Goal: Use online tool/utility: Use online tool/utility

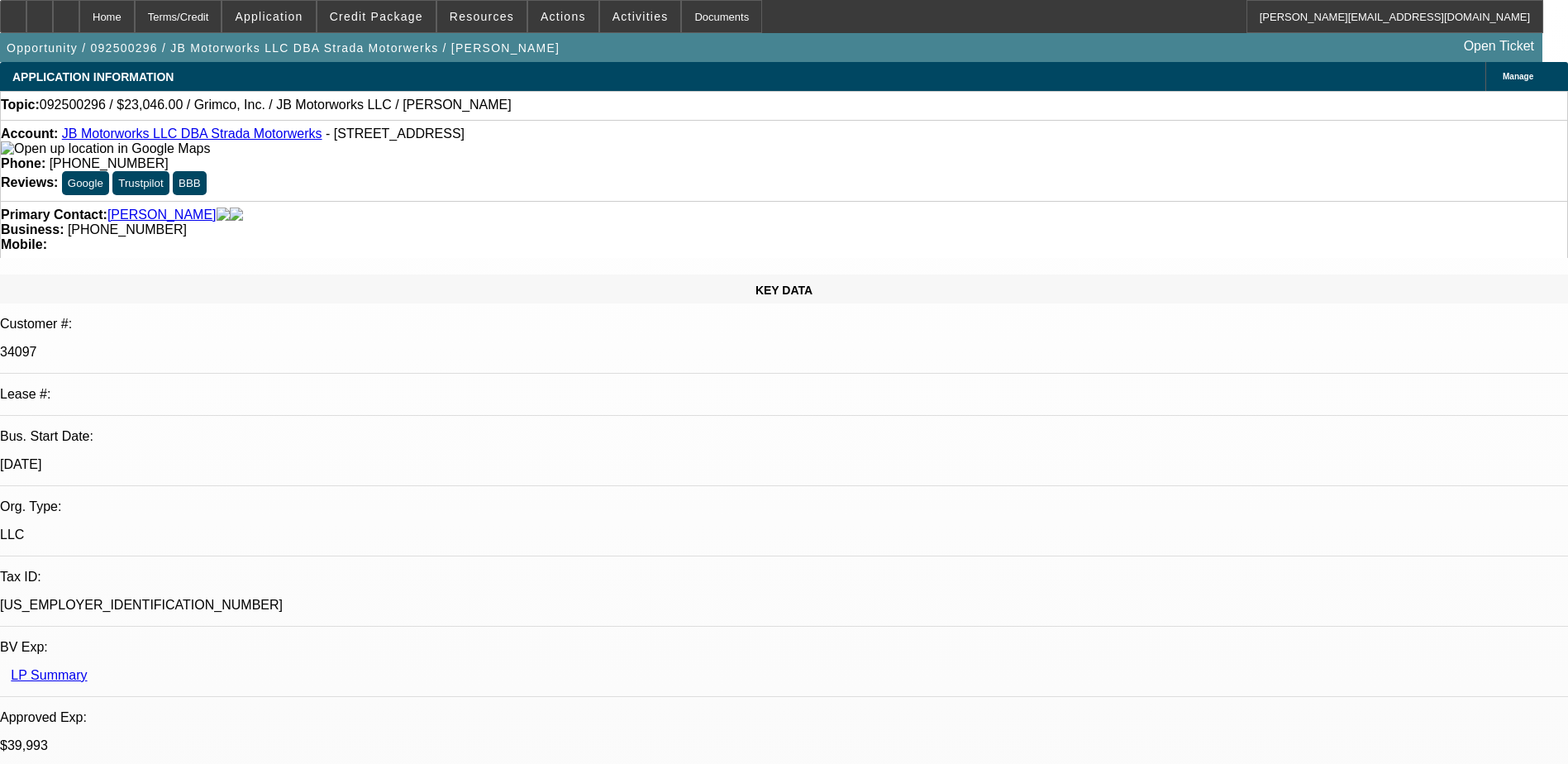
select select "0"
select select "2"
select select "0.1"
select select "4"
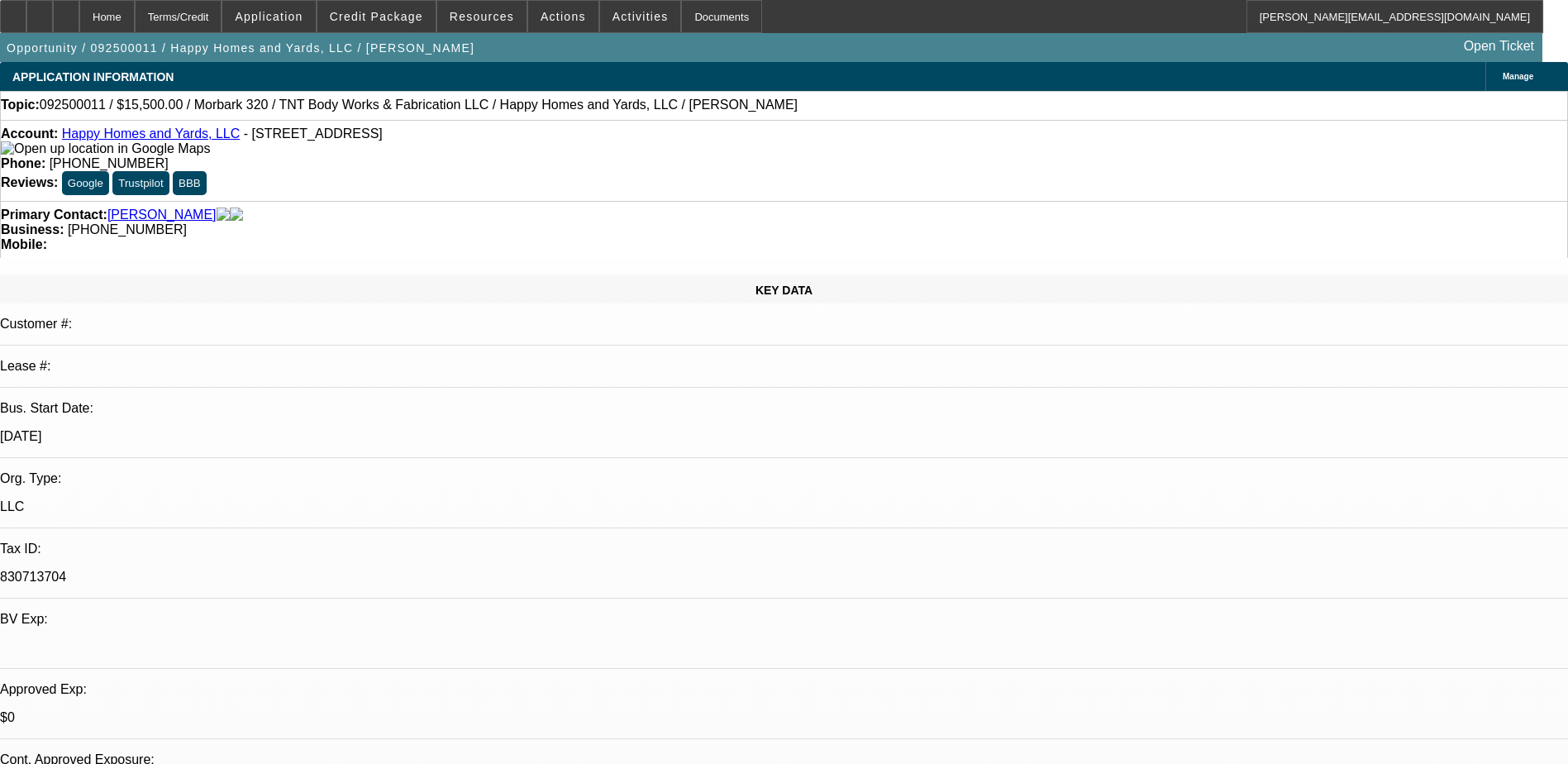
select select "0"
select select "2"
select select "0"
select select "6"
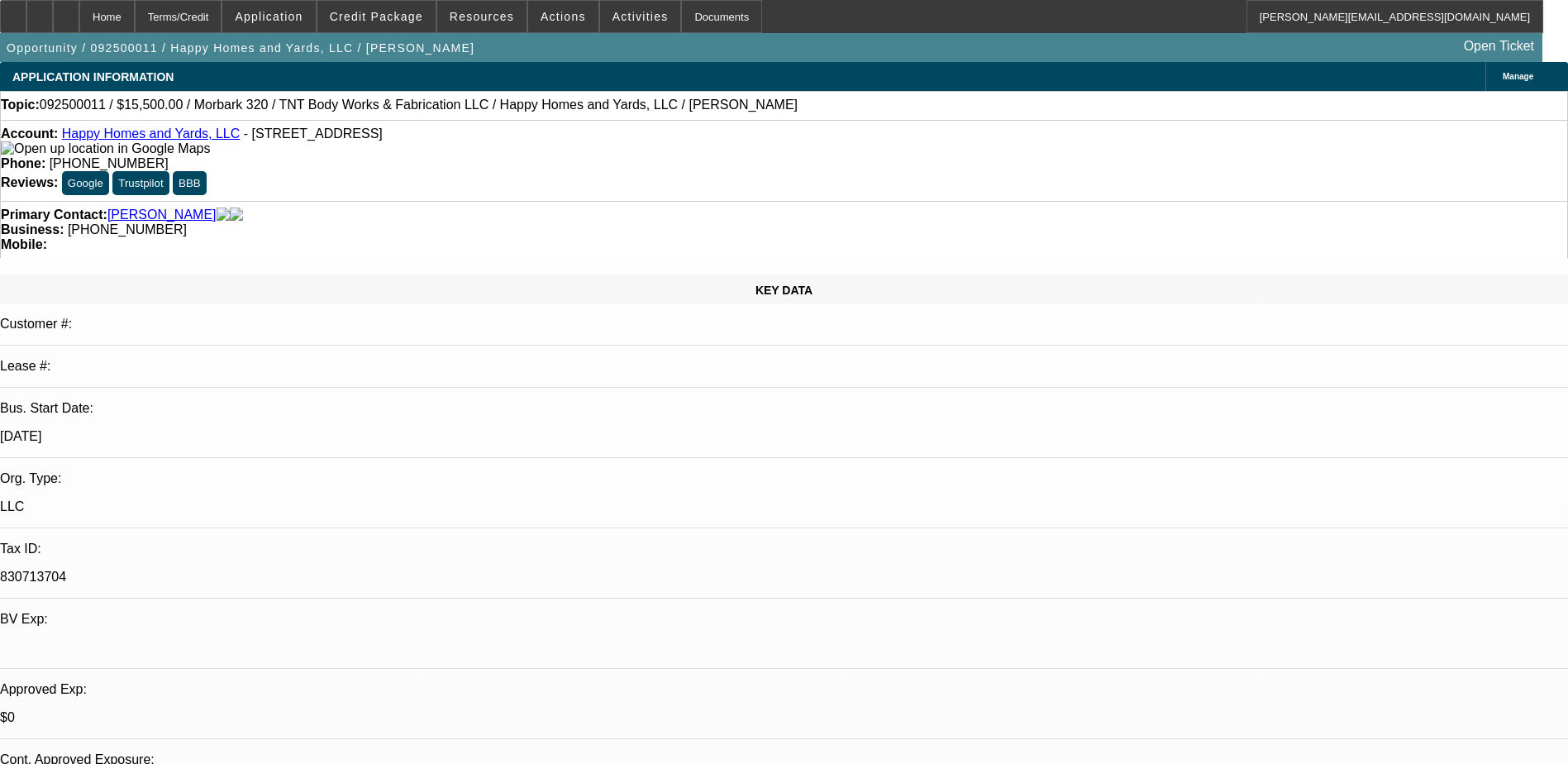
select select "0"
select select "6"
select select "0"
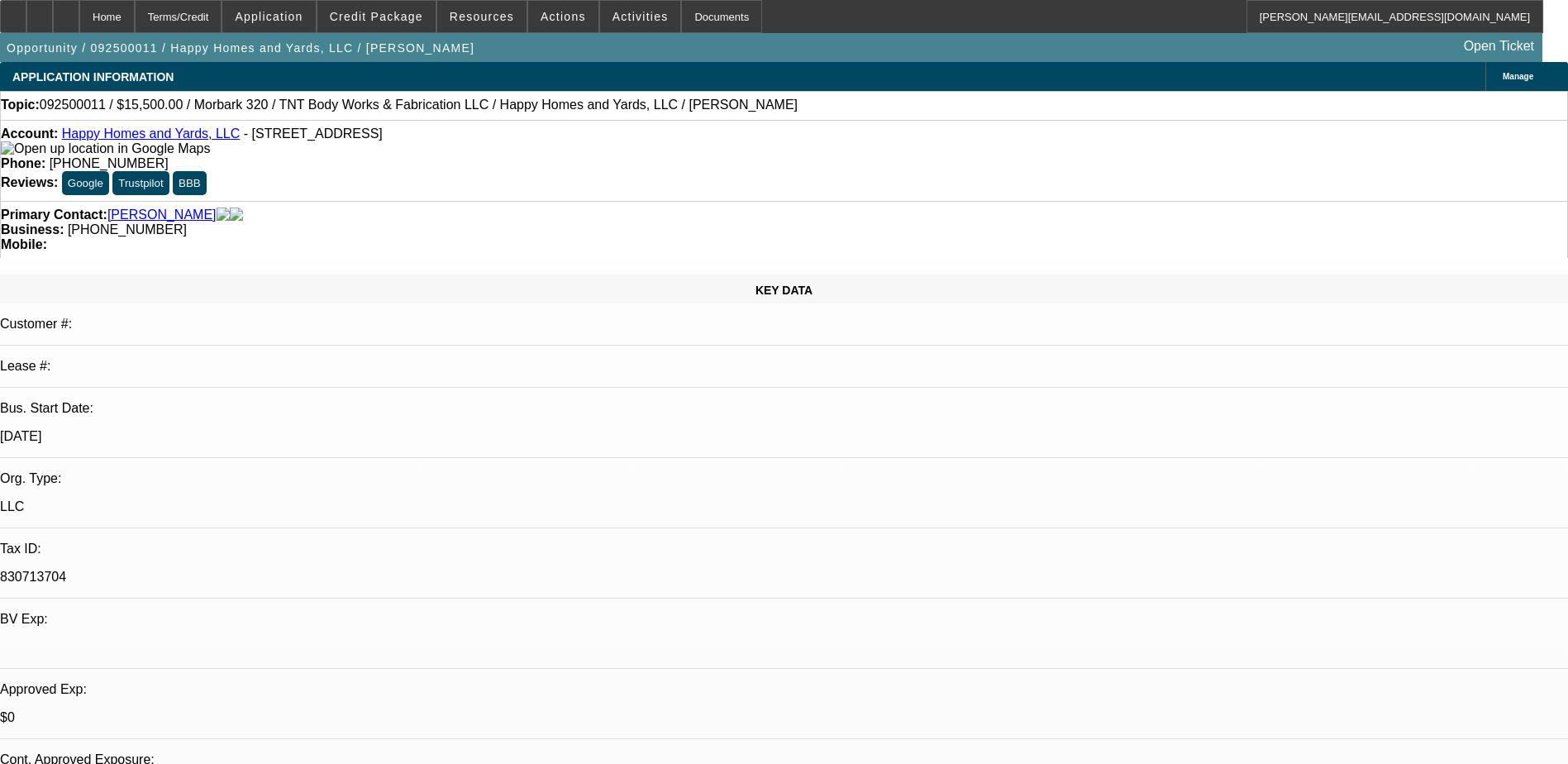
select select "0"
select select "6"
select select "0"
select select "2"
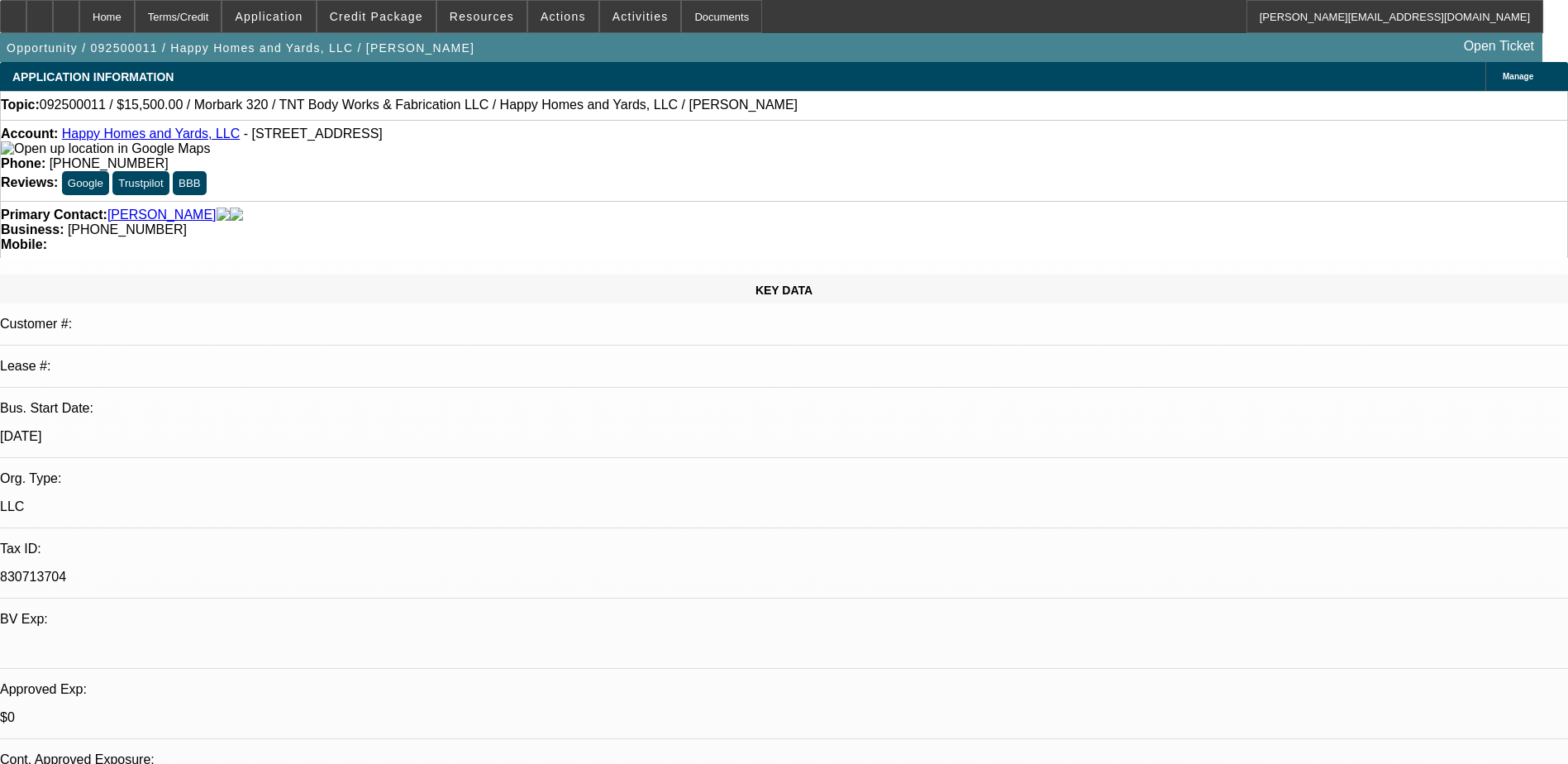
select select "2"
select select "0"
select select "6"
click at [1251, 206] on button "reply_all Reply All" at bounding box center [1214, 209] width 104 height 40
click at [1222, 221] on span "Reply All" at bounding box center [1240, 221] width 45 height 12
